Goal: Task Accomplishment & Management: Manage account settings

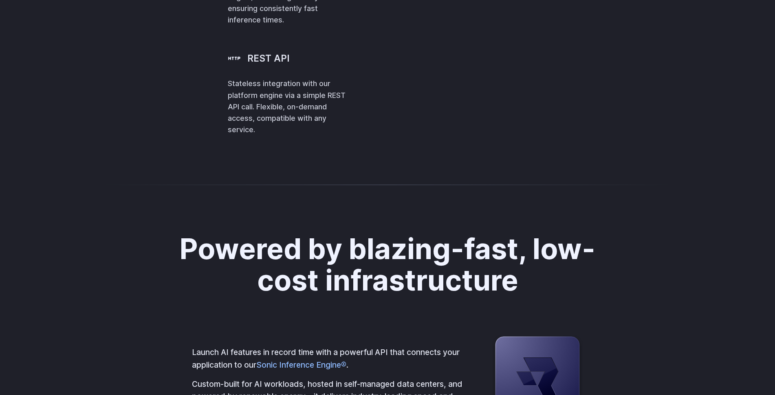
scroll to position [1948, 0]
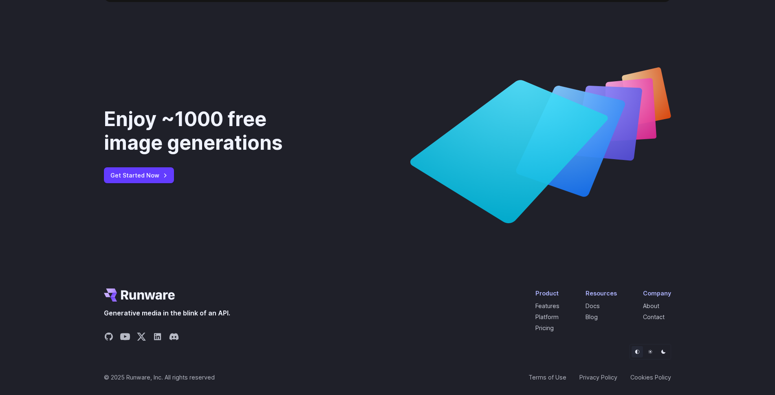
scroll to position [3040, 0]
click at [597, 319] on link "Blog" at bounding box center [592, 316] width 12 height 7
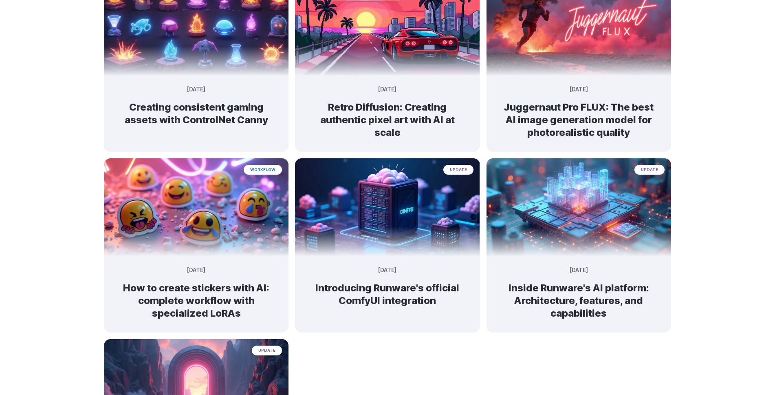
scroll to position [327, 0]
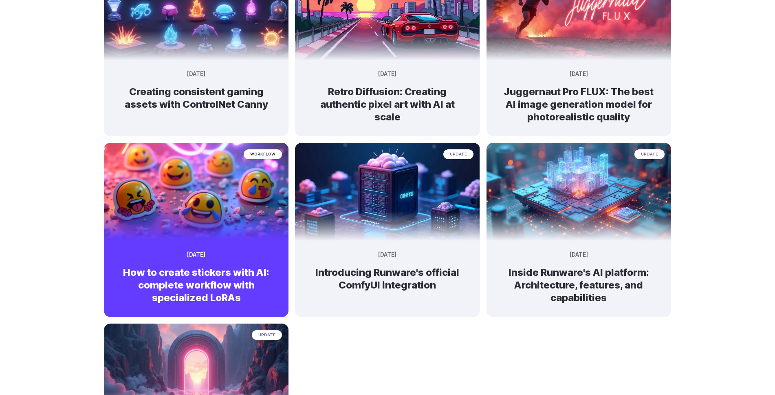
click at [208, 206] on img at bounding box center [196, 188] width 194 height 103
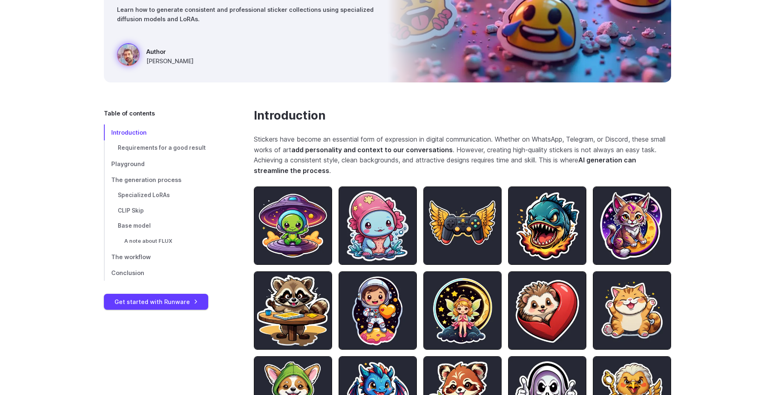
scroll to position [181, 0]
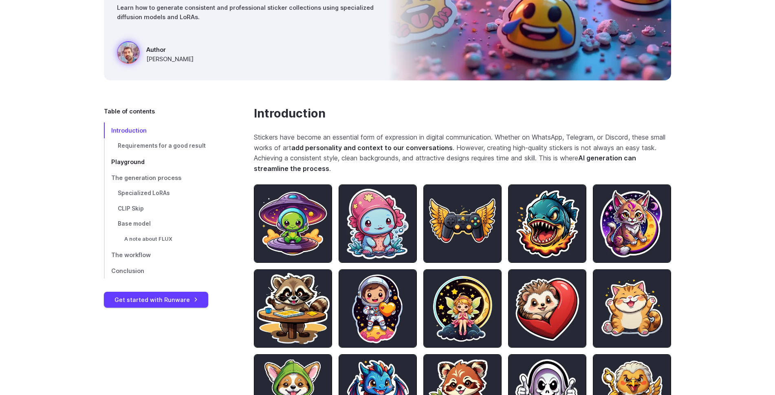
click at [132, 161] on span "Playground" at bounding box center [127, 161] width 33 height 7
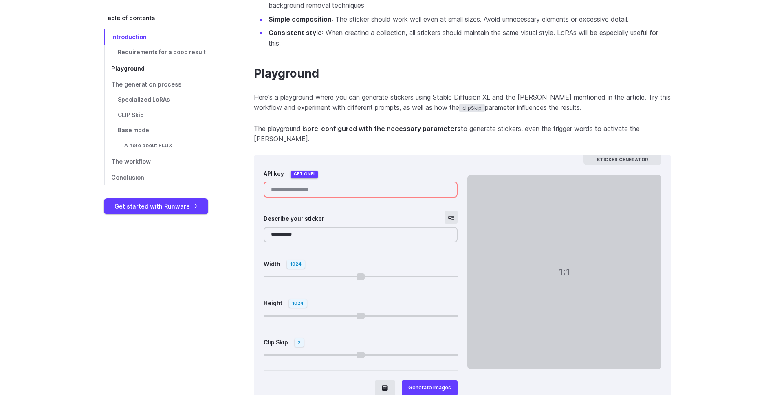
scroll to position [746, 0]
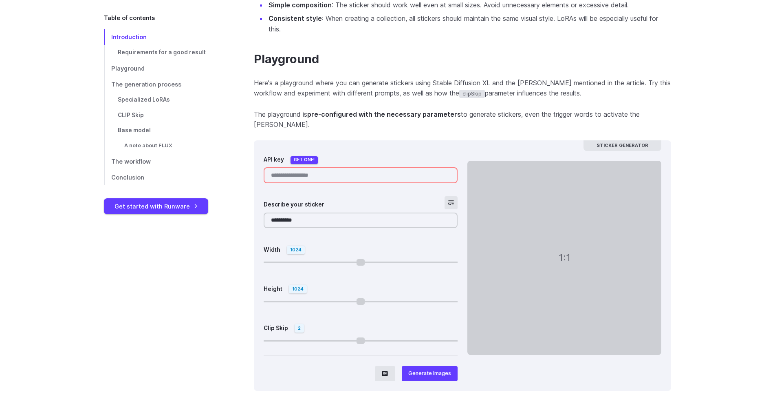
click at [315, 167] on input "API key" at bounding box center [361, 175] width 194 height 16
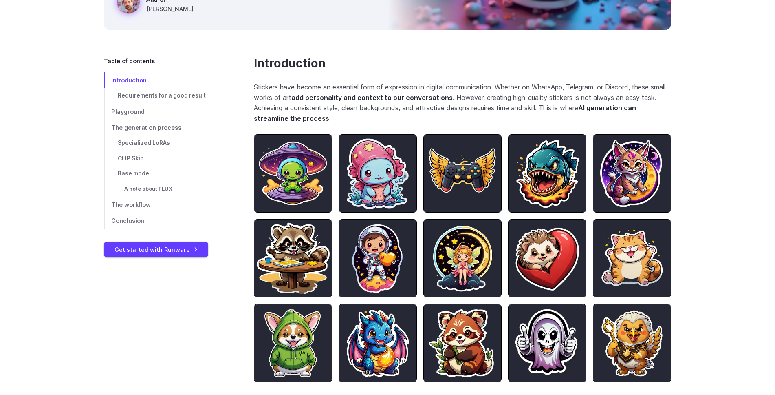
scroll to position [0, 0]
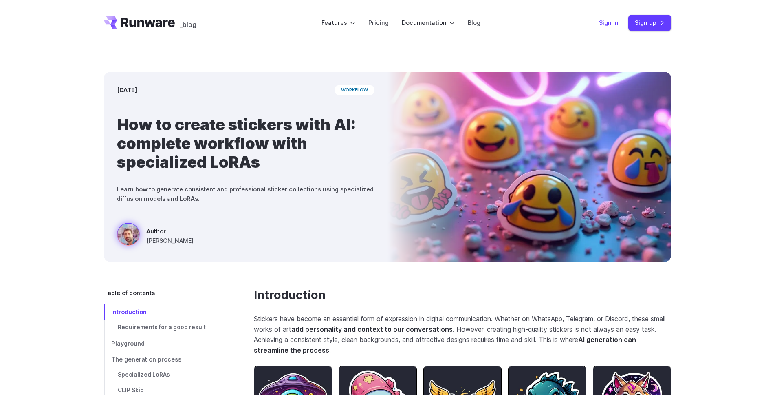
click at [609, 21] on link "Sign in" at bounding box center [609, 22] width 20 height 9
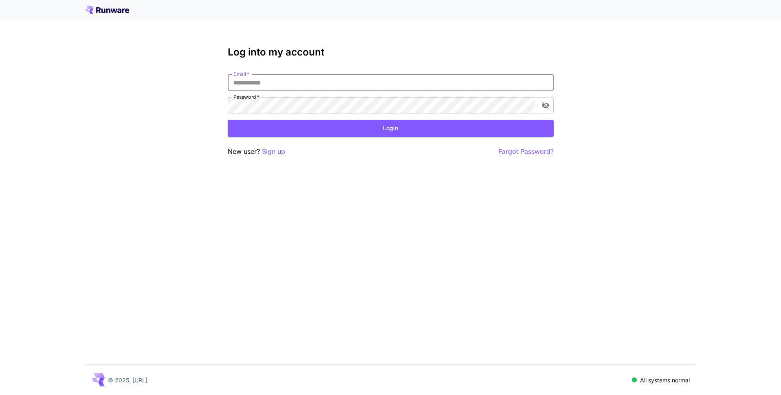
type input "**********"
click button "Login" at bounding box center [391, 128] width 326 height 17
click at [770, 13] on icon "close" at bounding box center [770, 13] width 4 height 4
click at [354, 129] on button "Login" at bounding box center [391, 128] width 326 height 17
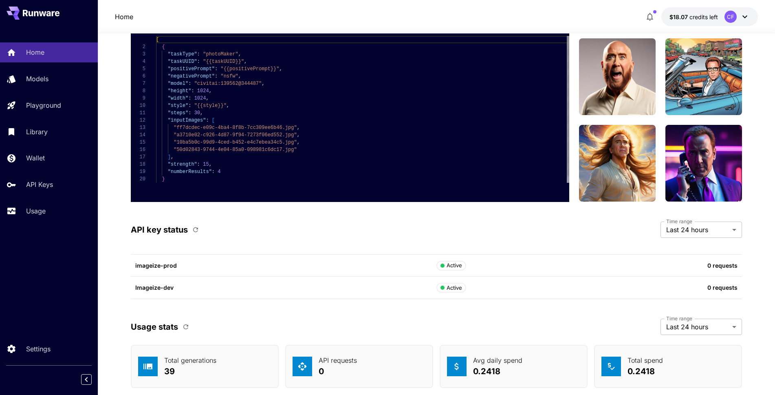
scroll to position [2078, 0]
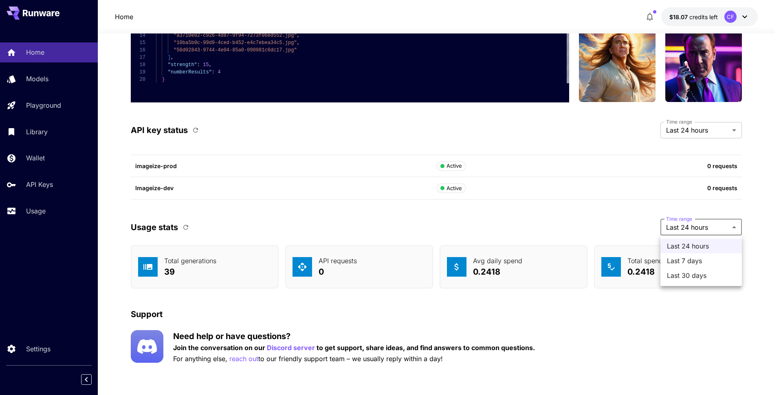
click at [706, 274] on span "Last 30 days" at bounding box center [701, 275] width 68 height 10
type input "*******"
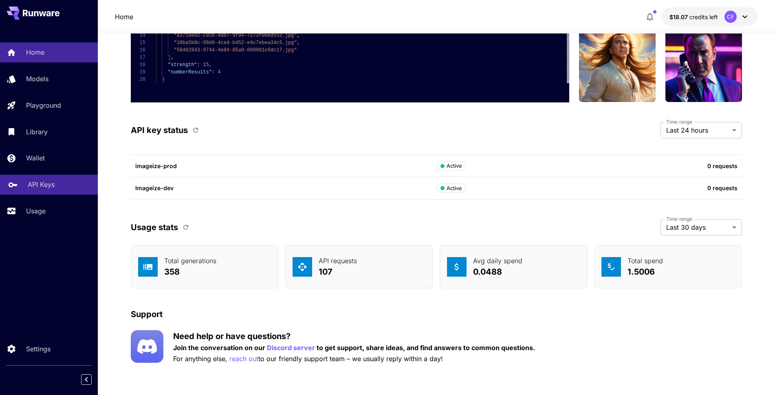
click at [40, 182] on p "API Keys" at bounding box center [41, 184] width 27 height 10
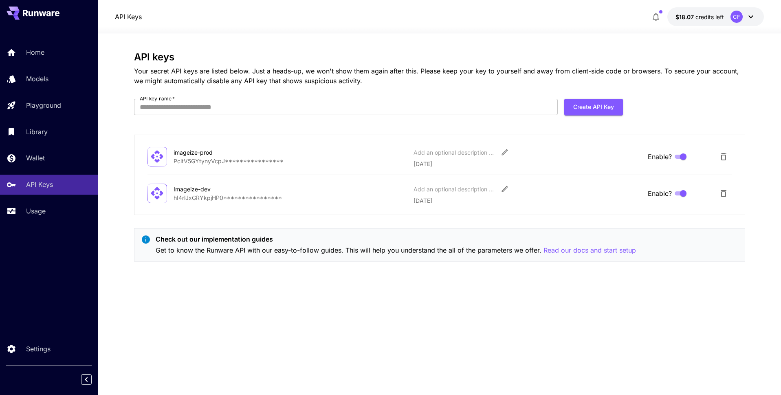
click at [262, 198] on p "**********" at bounding box center [291, 197] width 234 height 9
drag, startPoint x: 526, startPoint y: 68, endPoint x: 408, endPoint y: 68, distance: 118.2
click at [408, 68] on p "Your secret API keys are listed below. Just a heads-up, we won't show them agai…" at bounding box center [439, 76] width 611 height 20
drag, startPoint x: 426, startPoint y: 69, endPoint x: 364, endPoint y: 68, distance: 62.4
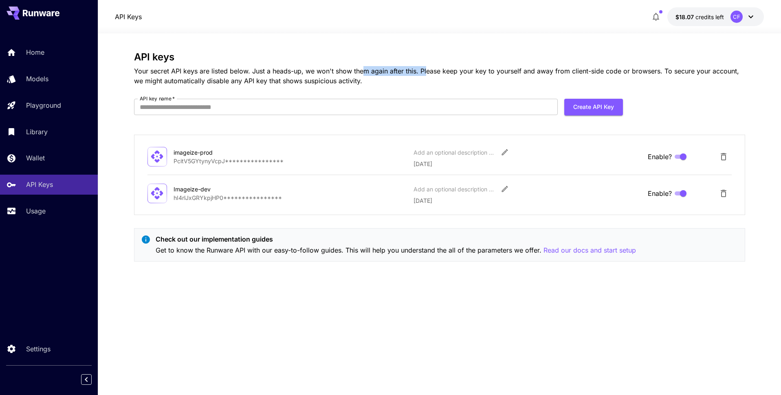
click at [364, 68] on p "Your secret API keys are listed below. Just a heads-up, we won't show them agai…" at bounding box center [439, 76] width 611 height 20
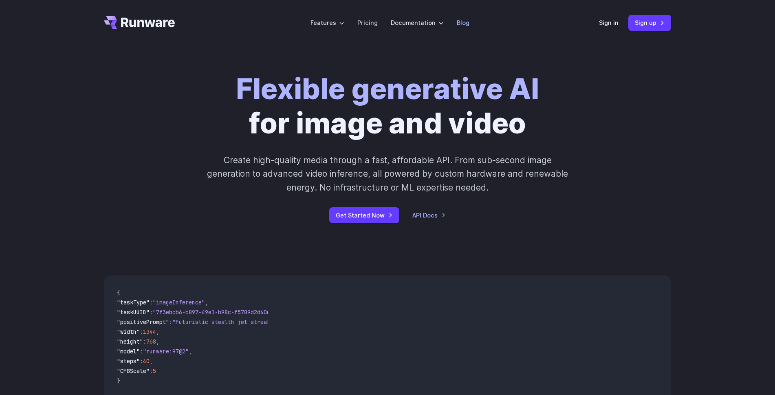
click at [463, 24] on link "Blog" at bounding box center [463, 22] width 13 height 9
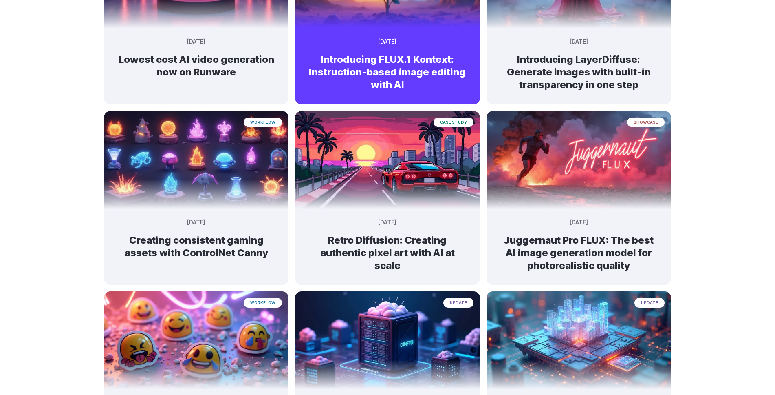
scroll to position [278, 0]
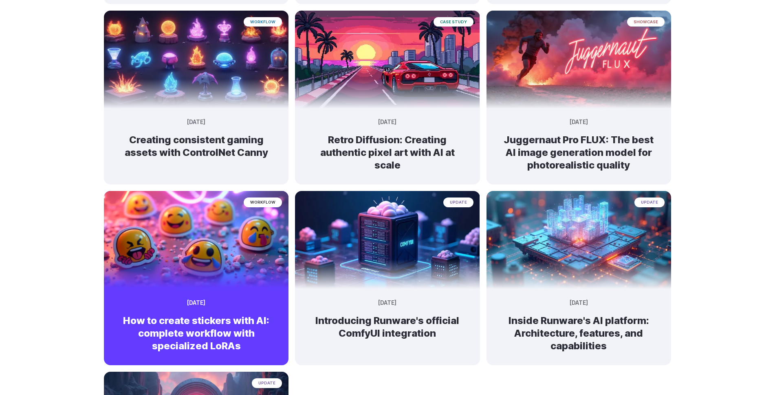
click at [216, 241] on img at bounding box center [196, 236] width 194 height 103
